Goal: Information Seeking & Learning: Check status

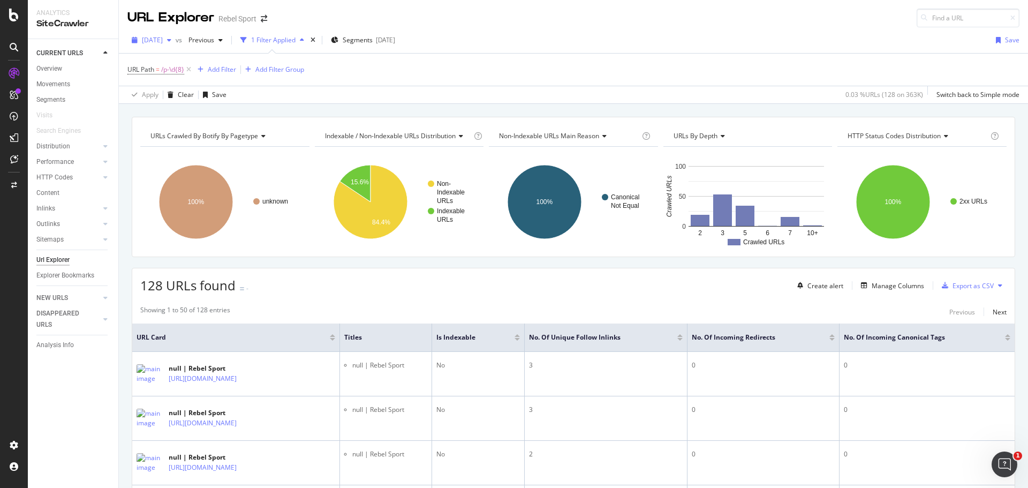
click at [163, 41] on span "2025 Aug. 18th" at bounding box center [152, 39] width 21 height 9
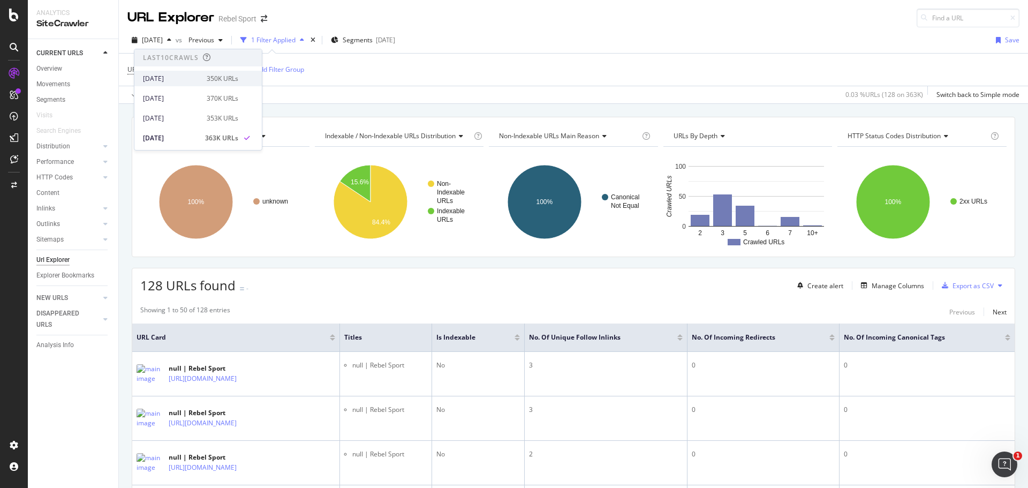
click at [193, 80] on div "2025 Sep. 8th" at bounding box center [171, 79] width 57 height 10
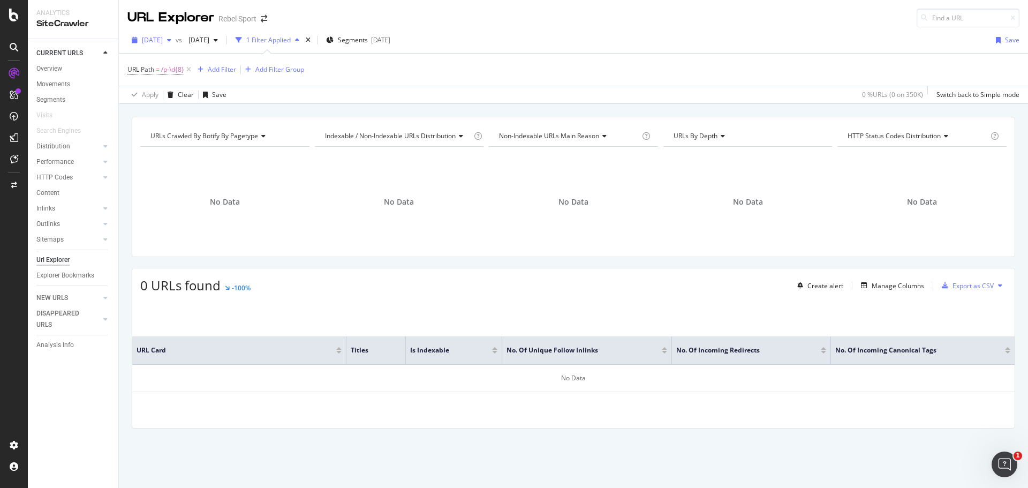
click at [163, 39] on span "2025 Sep. 8th" at bounding box center [152, 39] width 21 height 9
click at [327, 106] on div "URLs Crawled By Botify By pagetype Chart (by Value) Table Expand Export as CSV …" at bounding box center [573, 117] width 909 height 26
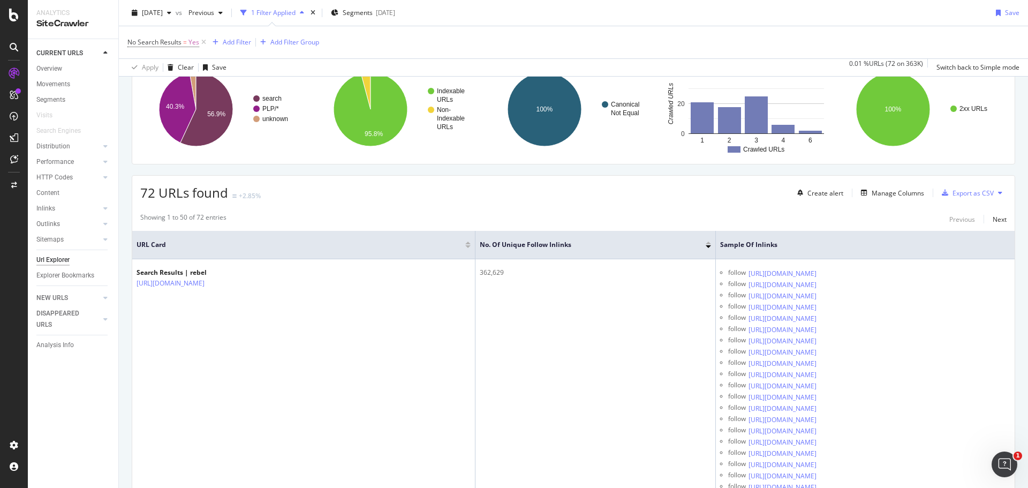
scroll to position [161, 0]
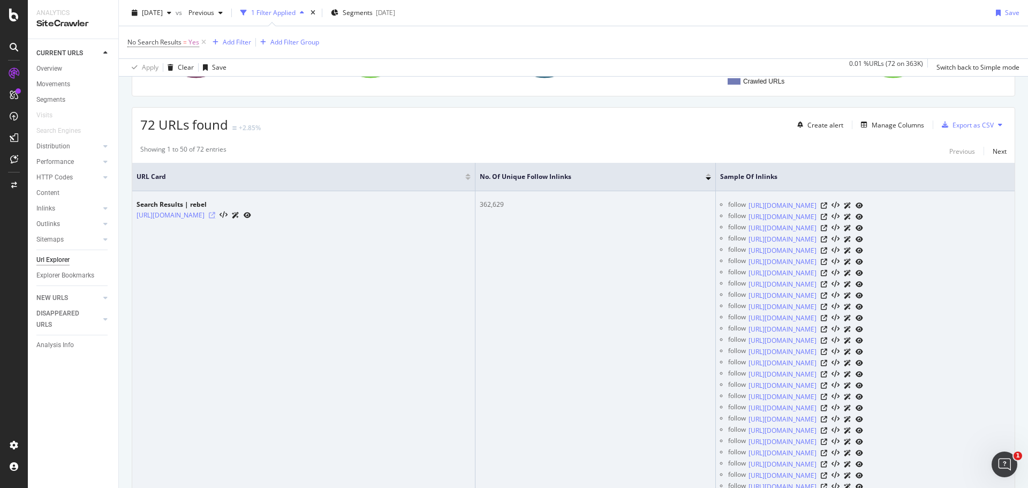
click at [215, 213] on icon at bounding box center [212, 215] width 6 height 6
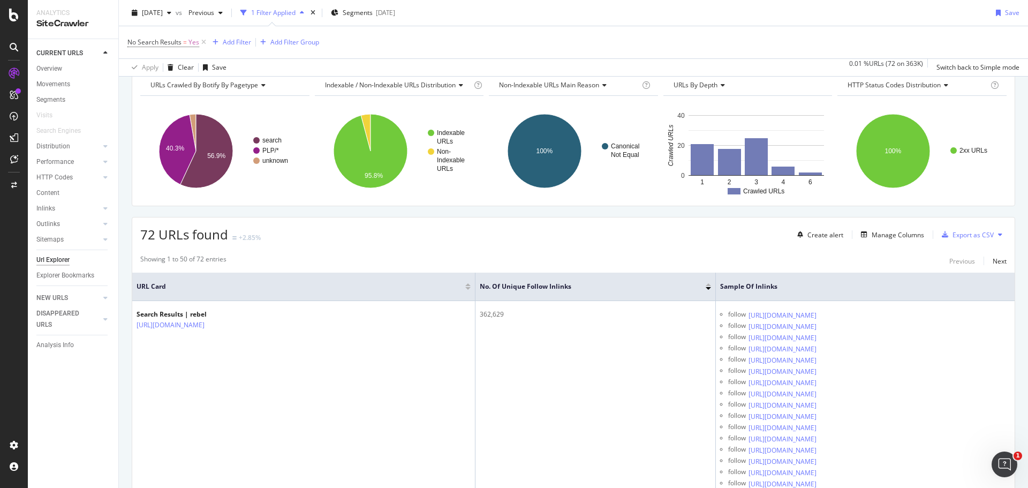
scroll to position [54, 0]
